Goal: Task Accomplishment & Management: Manage account settings

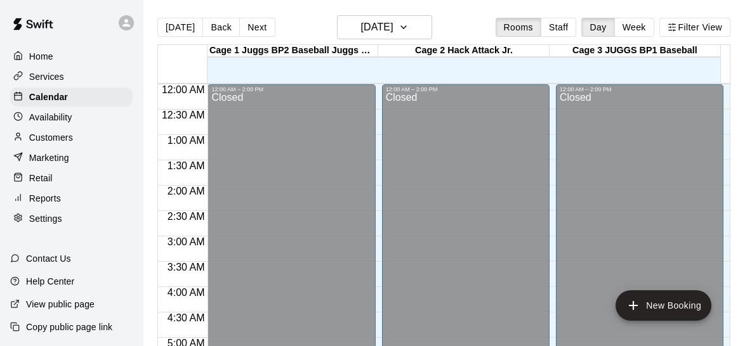
scroll to position [756, 0]
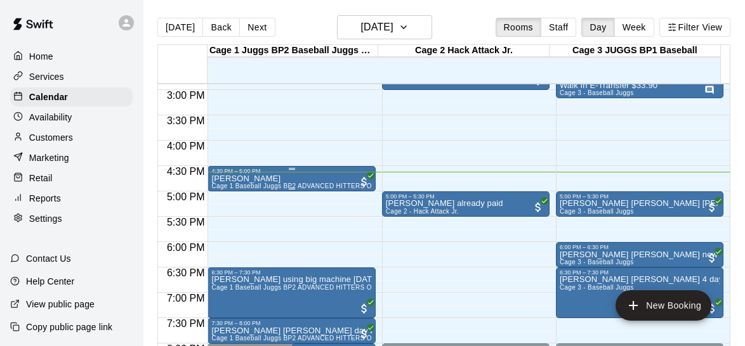
click at [285, 179] on div "[PERSON_NAME] Cage 1 Baseball Juggs BP2 ADVANCED HITTERS ONLY!!!!!!" at bounding box center [291, 347] width 160 height 346
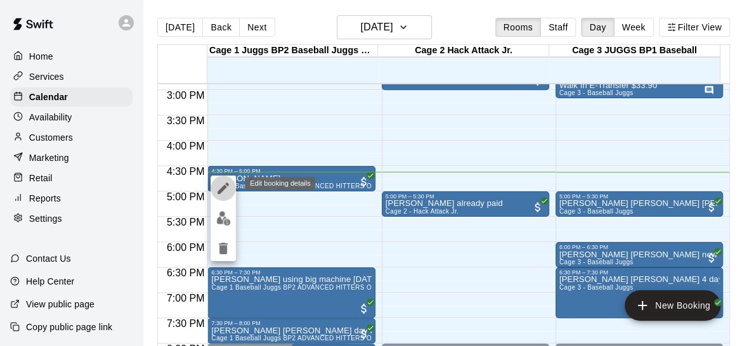
click at [219, 188] on icon "edit" at bounding box center [223, 188] width 15 height 15
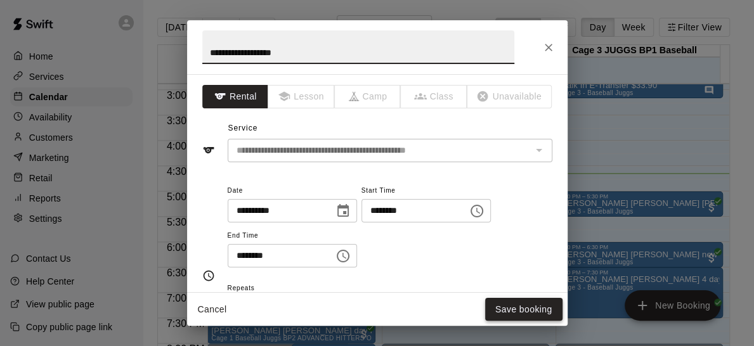
type input "**********"
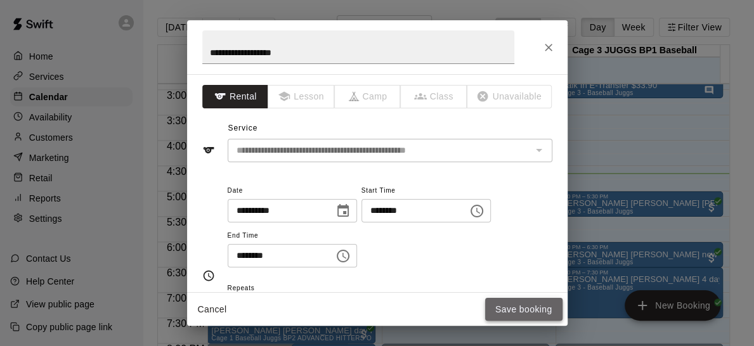
click at [544, 303] on button "Save booking" at bounding box center [523, 309] width 77 height 23
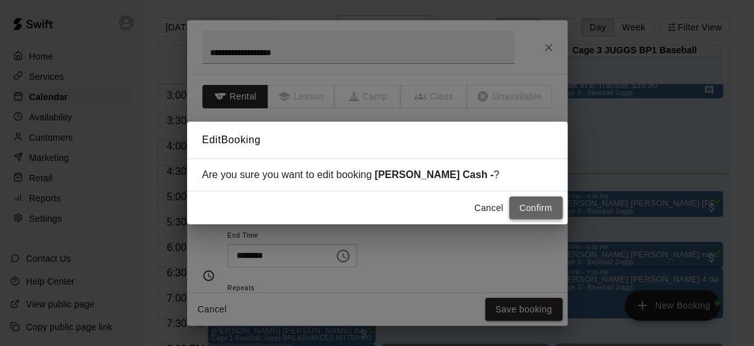
click at [533, 200] on button "Confirm" at bounding box center [535, 208] width 53 height 23
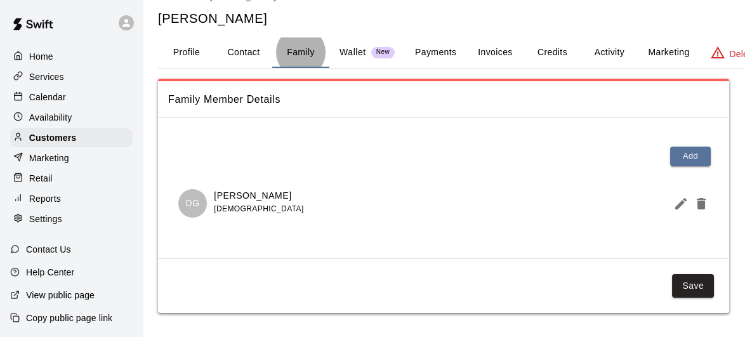
scroll to position [25, 0]
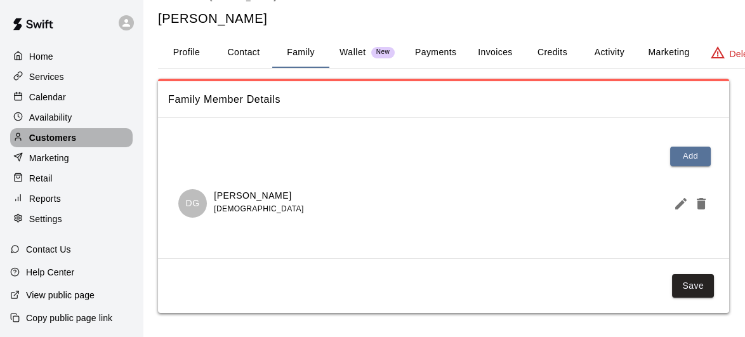
click at [73, 141] on p "Customers" at bounding box center [52, 137] width 47 height 13
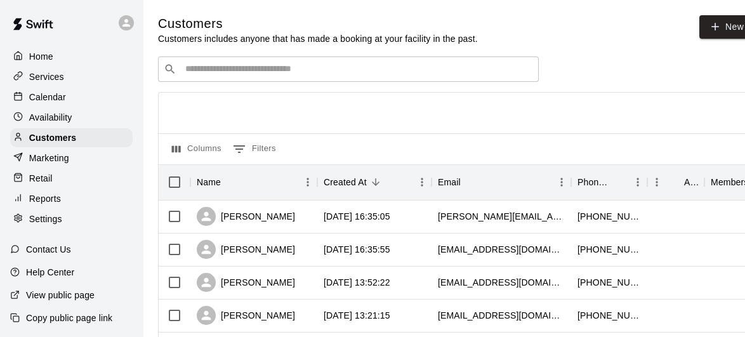
click at [334, 59] on div "​ ​" at bounding box center [348, 68] width 381 height 25
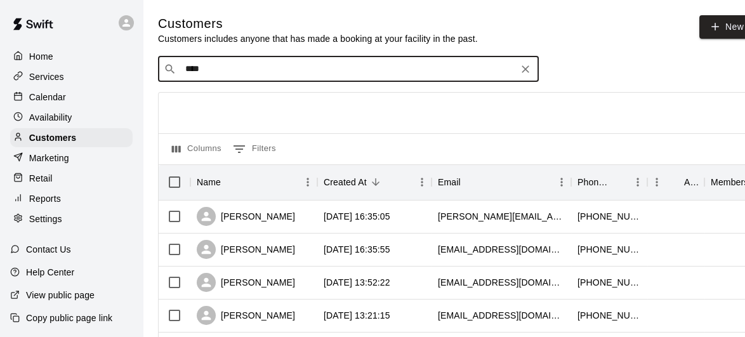
type input "*****"
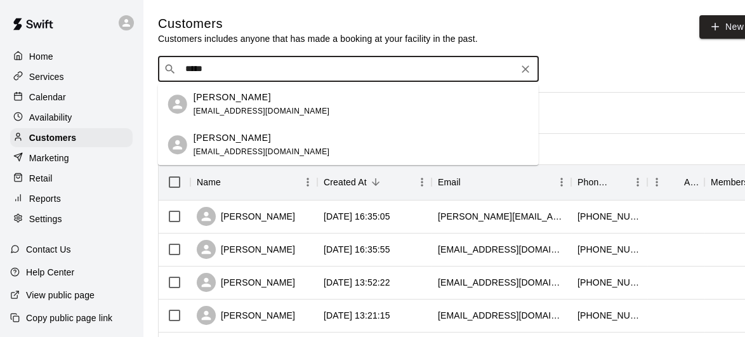
click at [258, 99] on div "[PERSON_NAME]" at bounding box center [262, 97] width 136 height 13
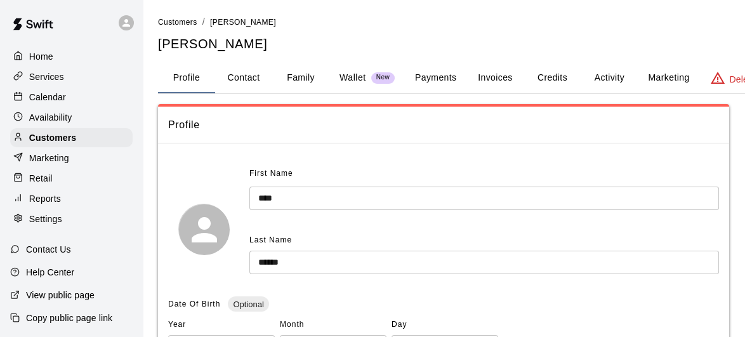
click at [442, 76] on button "Payments" at bounding box center [436, 78] width 62 height 30
